Goal: Information Seeking & Learning: Learn about a topic

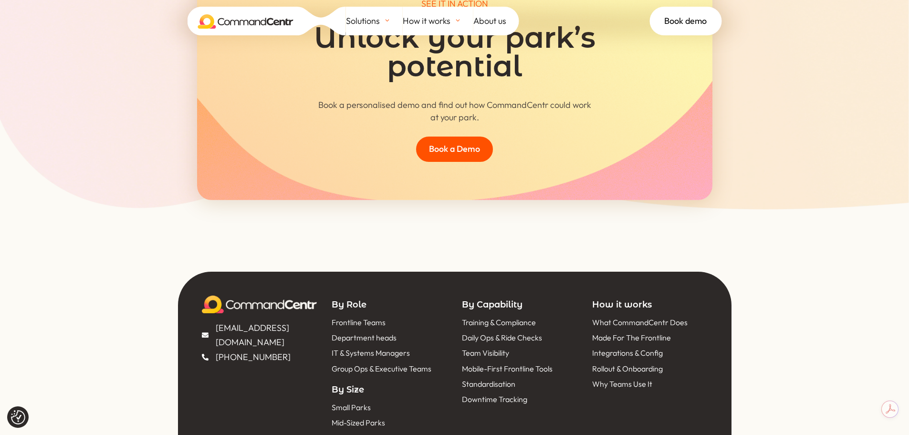
scroll to position [4276, 0]
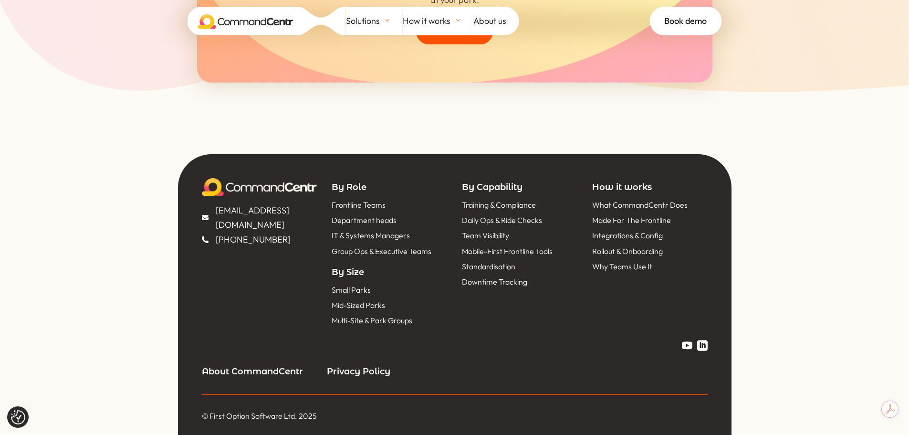
click at [657, 234] on span "Integrations & Config" at bounding box center [626, 235] width 73 height 13
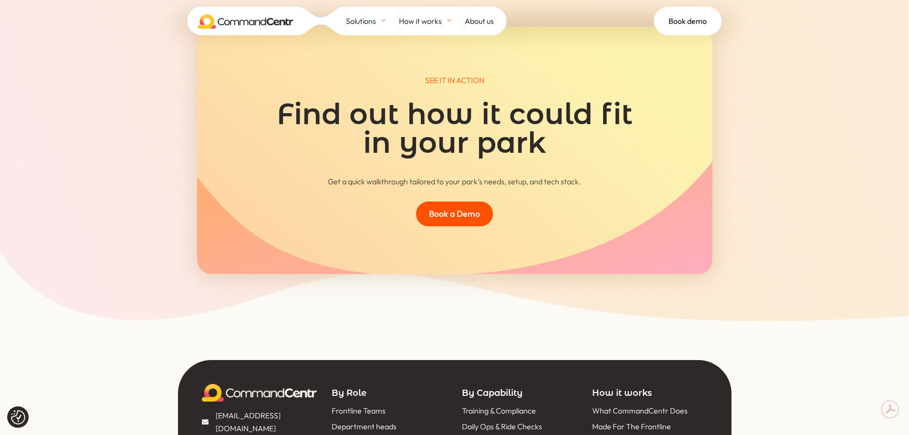
scroll to position [3893, 0]
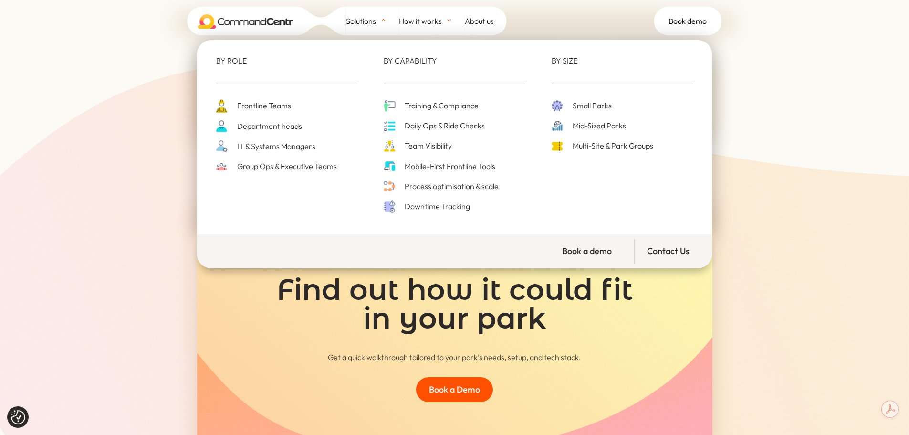
click at [604, 148] on span "Multi-Site & Park Groups" at bounding box center [611, 145] width 83 height 13
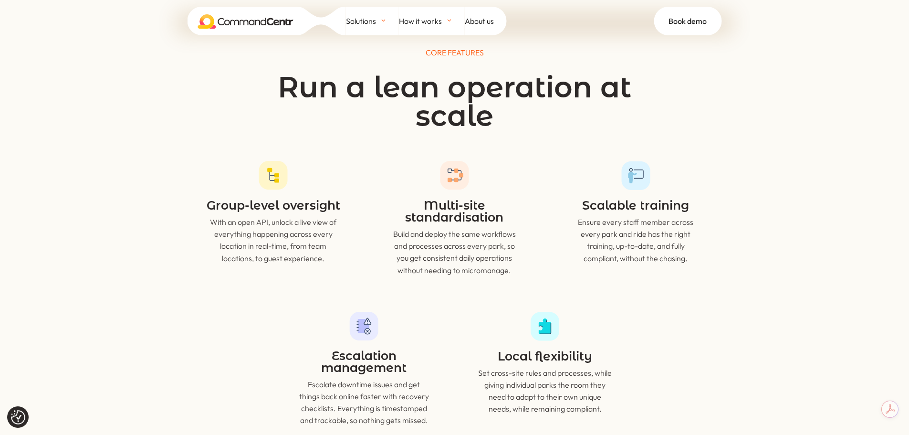
scroll to position [2529, 0]
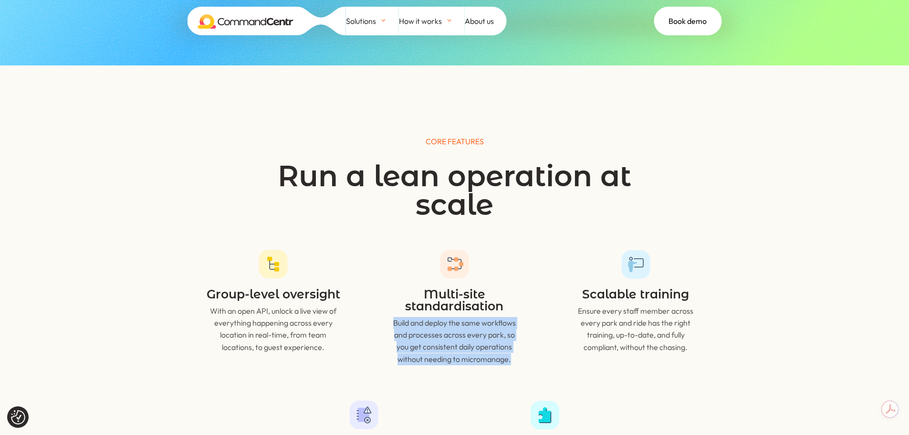
drag, startPoint x: 385, startPoint y: 210, endPoint x: 538, endPoint y: 252, distance: 158.8
click at [538, 252] on div "Group-level oversight With an open API, unlock a live view of everything happen…" at bounding box center [454, 312] width 515 height 151
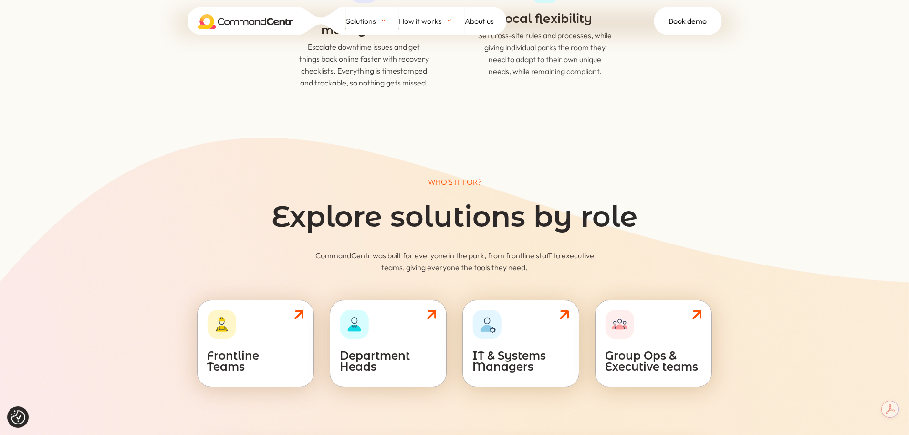
scroll to position [3054, 0]
